Goal: Find specific page/section: Find specific page/section

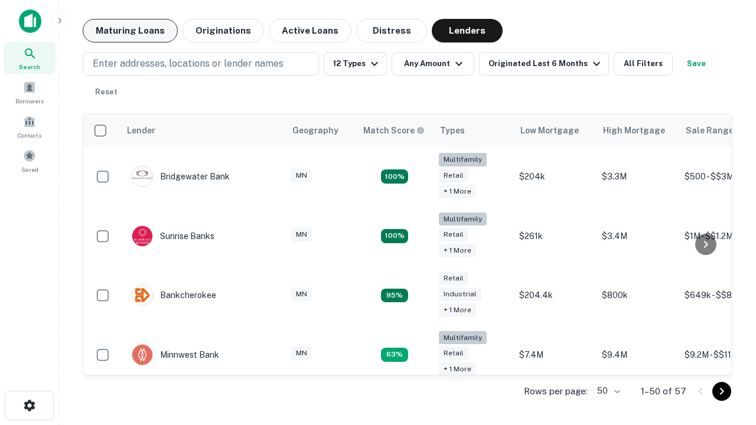
click at [130, 31] on button "Maturing Loans" at bounding box center [130, 31] width 95 height 24
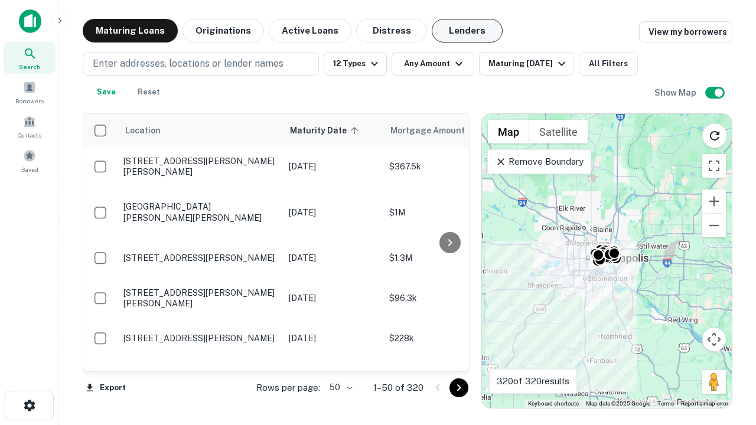
click at [467, 31] on button "Lenders" at bounding box center [467, 31] width 71 height 24
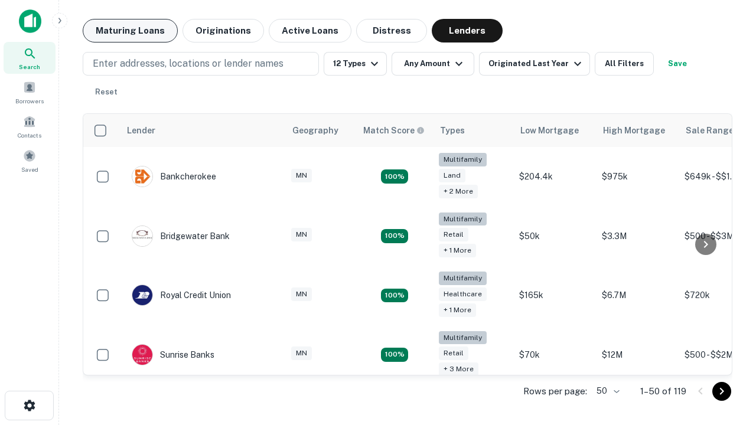
click at [130, 31] on button "Maturing Loans" at bounding box center [130, 31] width 95 height 24
